Goal: Information Seeking & Learning: Learn about a topic

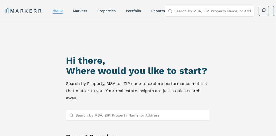
click at [141, 119] on input "Search by MSA, ZIP, Property Name, or Address" at bounding box center [141, 115] width 131 height 10
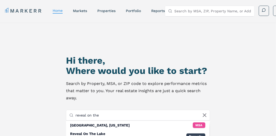
scroll to position [44, 0]
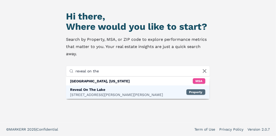
type input "reveal on the"
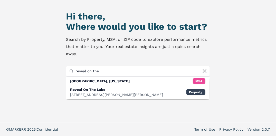
click at [197, 90] on div "Property" at bounding box center [196, 92] width 19 height 6
